Goal: Contribute content

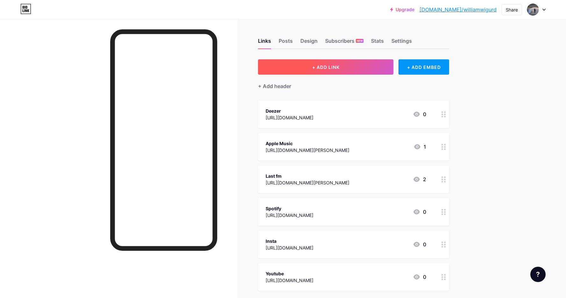
click at [349, 67] on button "+ ADD LINK" at bounding box center [325, 66] width 135 height 15
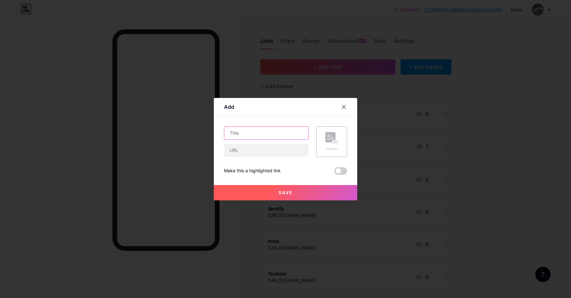
click at [256, 130] on input "text" at bounding box center [266, 133] width 84 height 13
drag, startPoint x: 498, startPoint y: 141, endPoint x: 438, endPoint y: 143, distance: 60.6
click at [498, 141] on div at bounding box center [285, 149] width 571 height 298
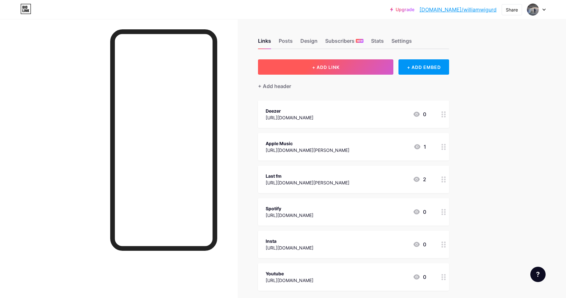
click at [315, 72] on button "+ ADD LINK" at bounding box center [325, 66] width 135 height 15
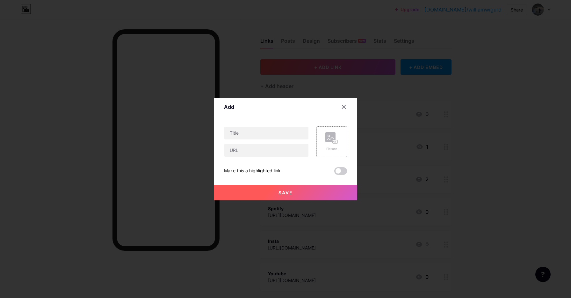
click at [330, 138] on rect at bounding box center [330, 137] width 10 height 10
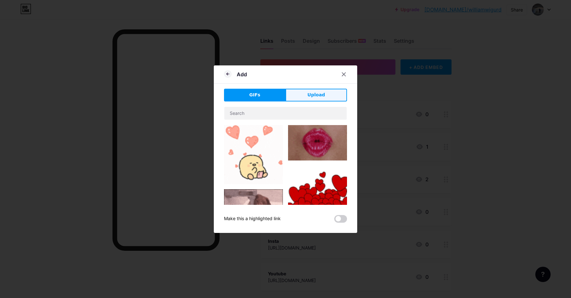
click at [302, 95] on button "Upload" at bounding box center [317, 95] width 62 height 13
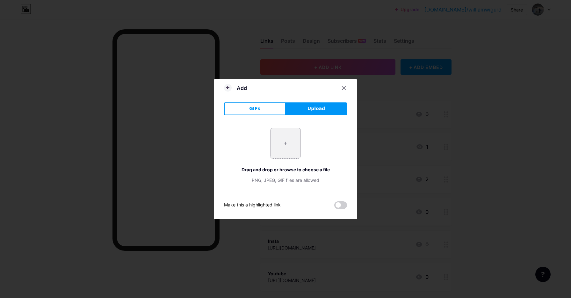
click at [280, 140] on input "file" at bounding box center [286, 143] width 30 height 30
type input "C:\fakepath\1er Nc cover FIN.png"
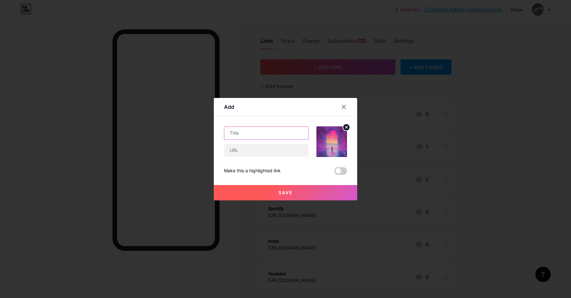
click at [245, 132] on input "text" at bounding box center [266, 133] width 84 height 13
type input "NC"
click at [255, 189] on button "Save" at bounding box center [285, 192] width 143 height 15
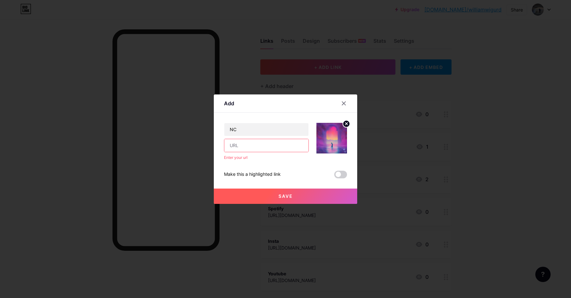
click at [251, 146] on input "text" at bounding box center [266, 145] width 84 height 13
click at [337, 175] on span at bounding box center [340, 174] width 13 height 8
click at [334, 176] on input "checkbox" at bounding box center [334, 176] width 0 height 0
click at [298, 194] on button "Save" at bounding box center [285, 195] width 143 height 15
click at [281, 189] on button "Save" at bounding box center [285, 195] width 143 height 15
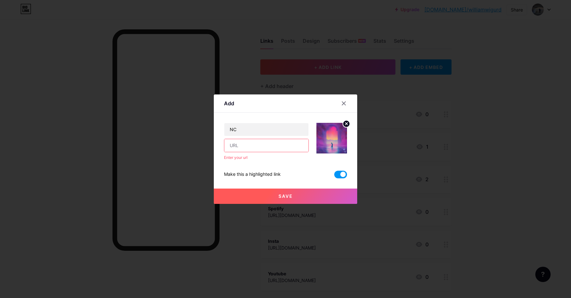
click at [275, 192] on button "Save" at bounding box center [285, 195] width 143 height 15
click at [240, 144] on input "text" at bounding box center [266, 145] width 84 height 13
click at [340, 107] on div at bounding box center [343, 103] width 11 height 11
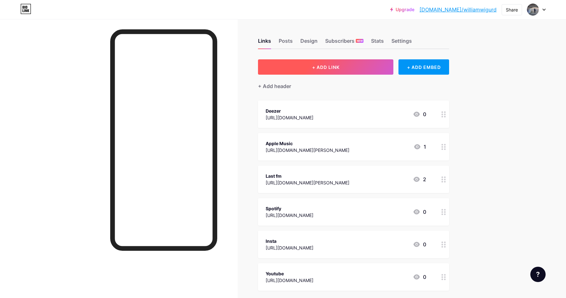
click at [328, 65] on span "+ ADD LINK" at bounding box center [325, 66] width 27 height 5
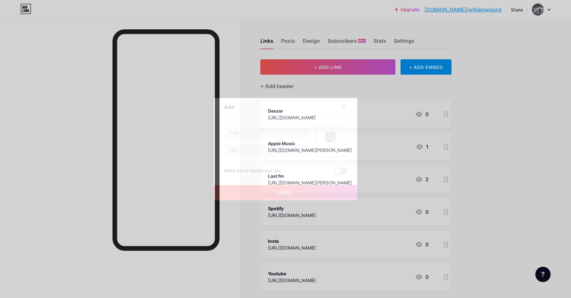
click at [344, 106] on icon at bounding box center [343, 106] width 5 height 5
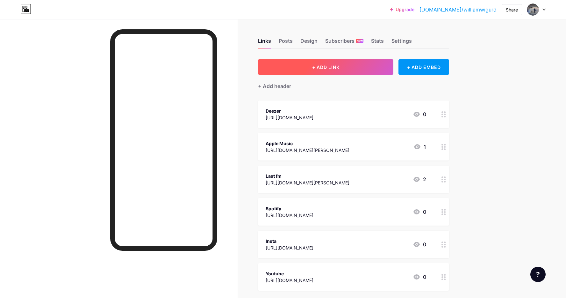
click at [316, 65] on span "+ ADD LINK" at bounding box center [325, 66] width 27 height 5
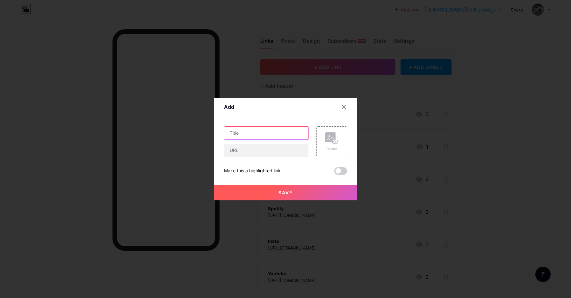
click at [250, 131] on input "text" at bounding box center [266, 133] width 84 height 13
click at [342, 107] on icon at bounding box center [344, 107] width 4 height 4
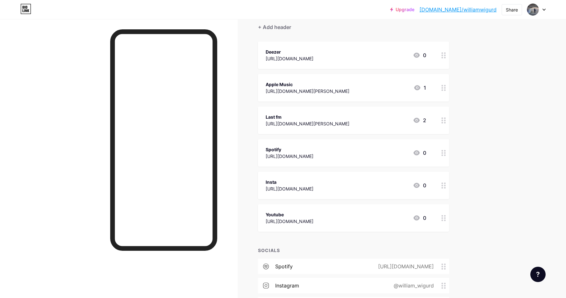
scroll to position [143, 0]
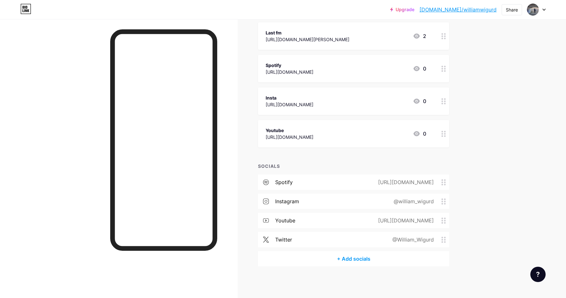
click at [368, 182] on div "[URL][DOMAIN_NAME]" at bounding box center [405, 182] width 74 height 8
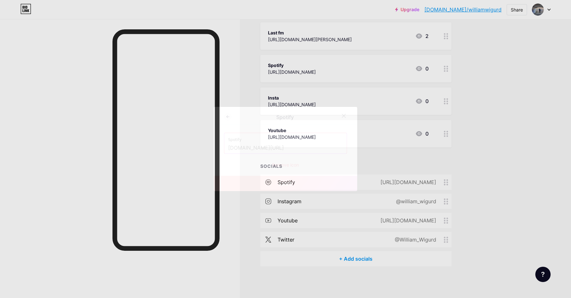
click at [343, 112] on div at bounding box center [343, 115] width 11 height 11
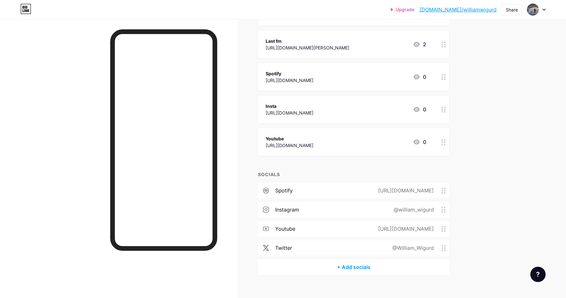
scroll to position [111, 0]
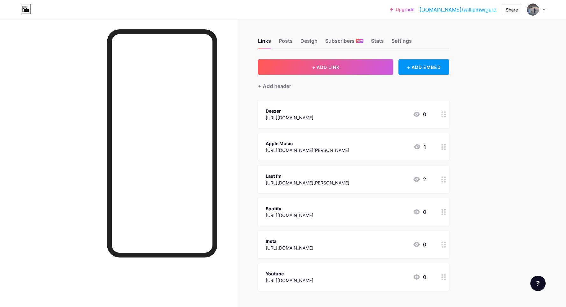
click at [542, 10] on div at bounding box center [536, 9] width 18 height 11
click at [489, 58] on div "+ Add a new page" at bounding box center [506, 55] width 71 height 6
